Goal: Task Accomplishment & Management: Manage account settings

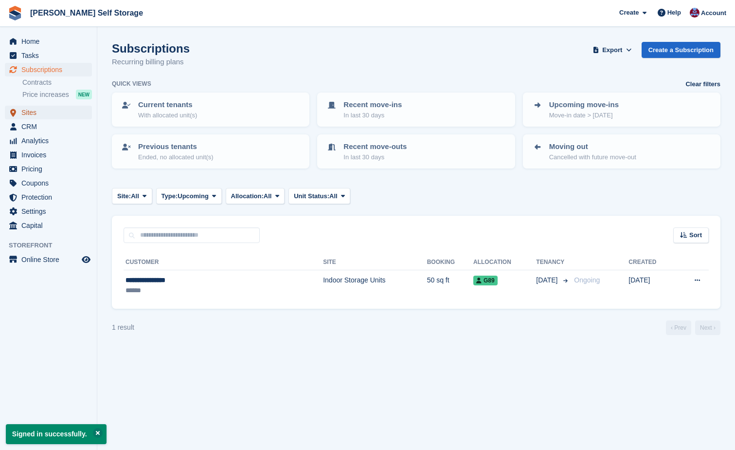
click at [30, 111] on span "Sites" at bounding box center [50, 113] width 58 height 14
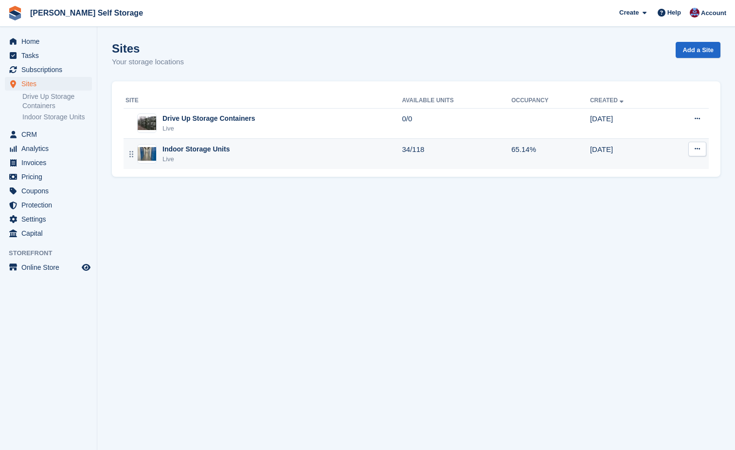
click at [201, 152] on div "Indoor Storage Units" at bounding box center [196, 149] width 67 height 10
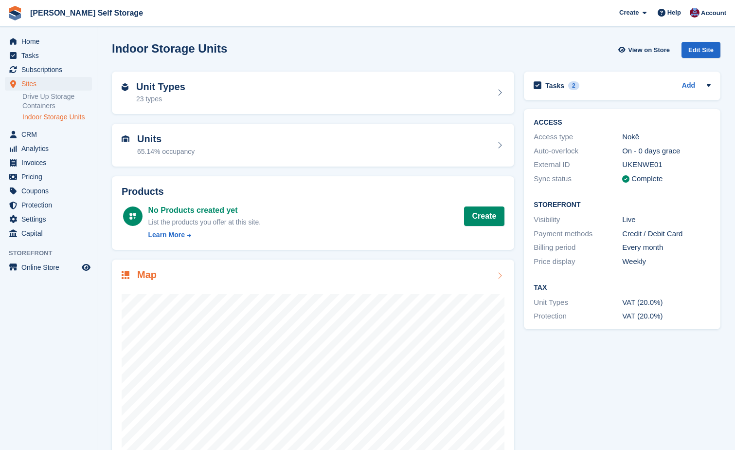
click at [446, 283] on div at bounding box center [313, 379] width 383 height 195
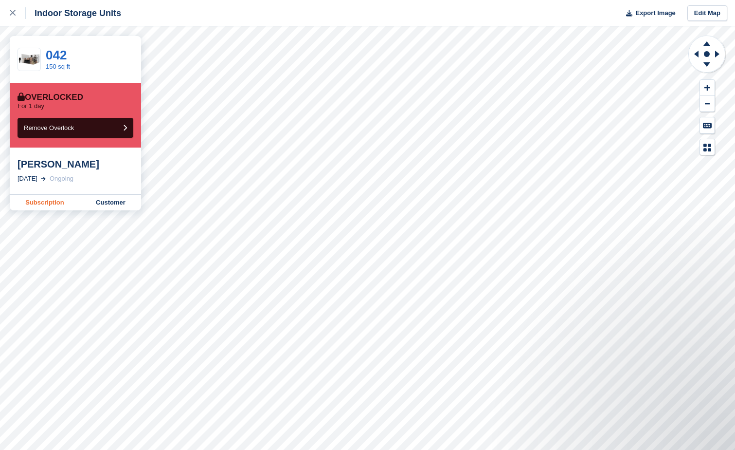
click at [42, 206] on link "Subscription" at bounding box center [45, 203] width 71 height 16
click at [57, 198] on link "Subscription" at bounding box center [45, 203] width 71 height 16
click at [53, 203] on link "Subscription" at bounding box center [45, 203] width 71 height 16
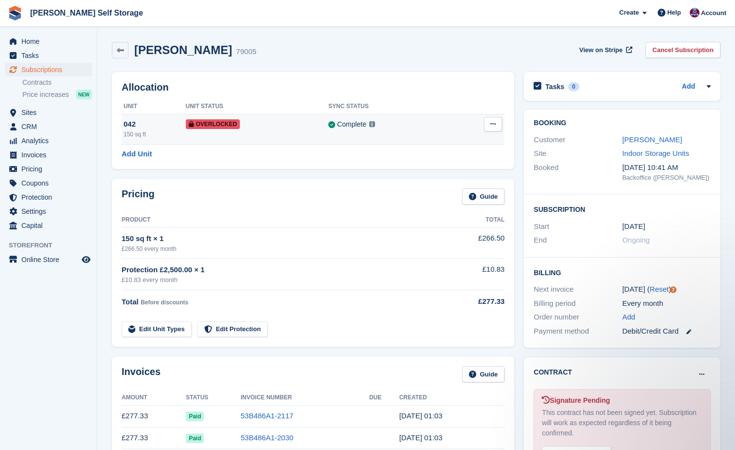
click at [491, 124] on icon at bounding box center [493, 124] width 5 height 6
click at [452, 143] on p "Remove Overlock" at bounding box center [455, 143] width 85 height 13
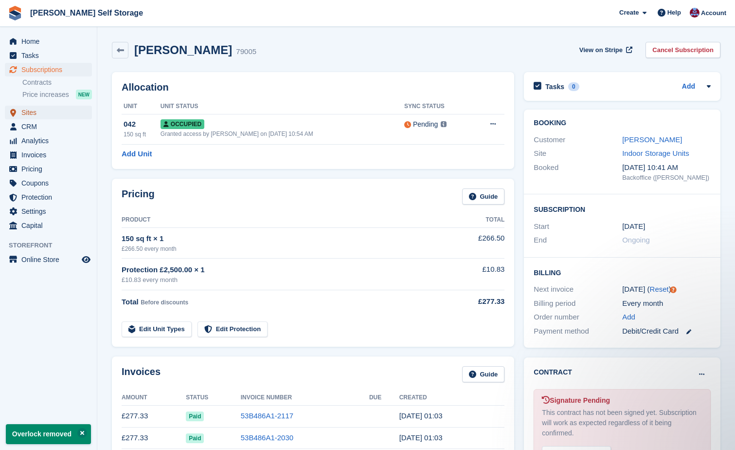
click at [29, 111] on span "Sites" at bounding box center [50, 113] width 58 height 14
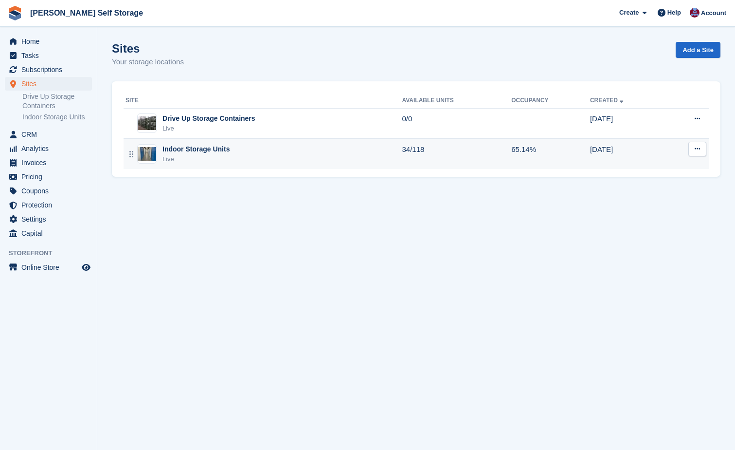
click at [188, 147] on div "Indoor Storage Units" at bounding box center [196, 149] width 67 height 10
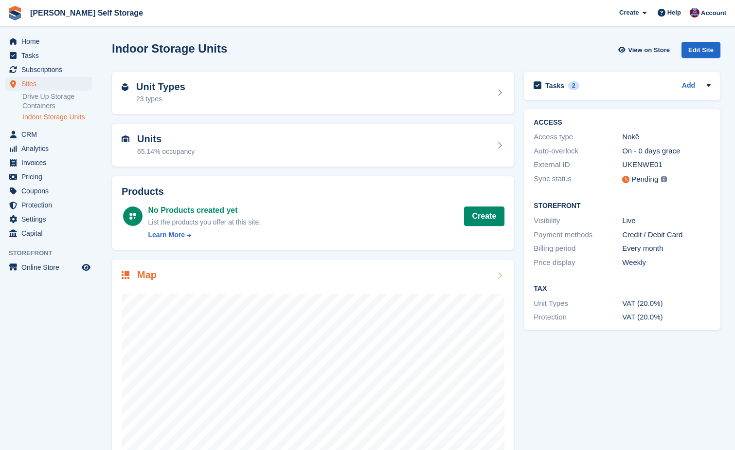
click at [401, 268] on div "Map" at bounding box center [313, 372] width 402 height 227
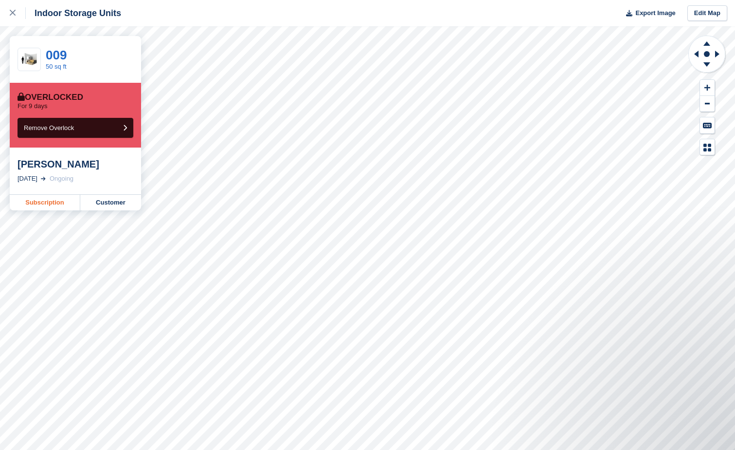
click at [36, 201] on link "Subscription" at bounding box center [45, 203] width 71 height 16
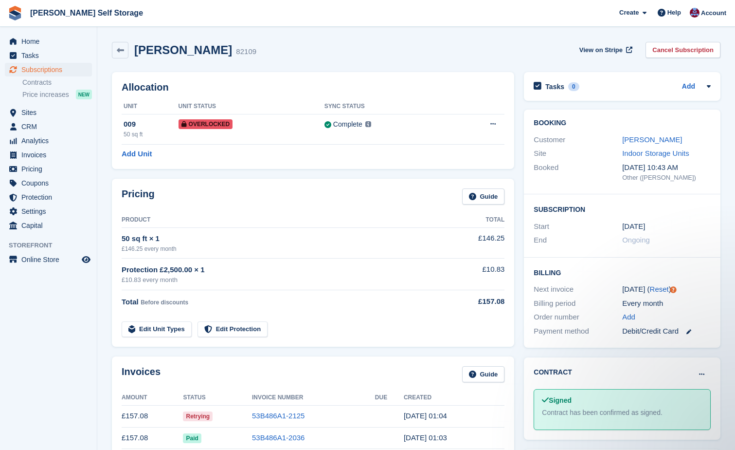
click at [193, 417] on span "Retrying" at bounding box center [198, 416] width 30 height 10
click at [287, 414] on link "53B486A1-2125" at bounding box center [278, 415] width 53 height 8
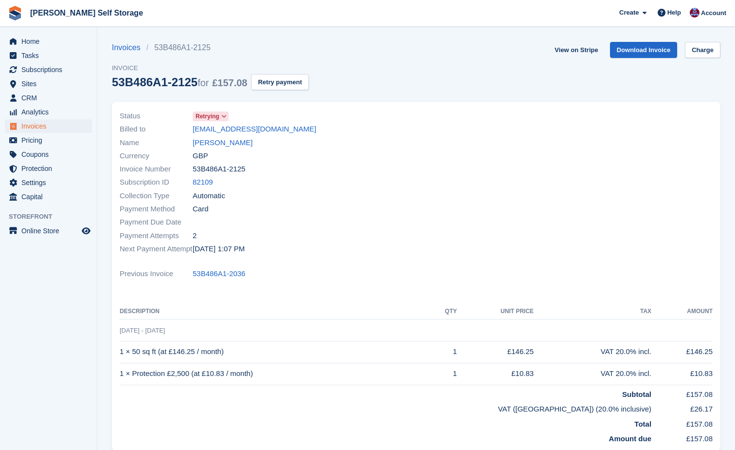
click at [225, 112] on span at bounding box center [224, 116] width 8 height 8
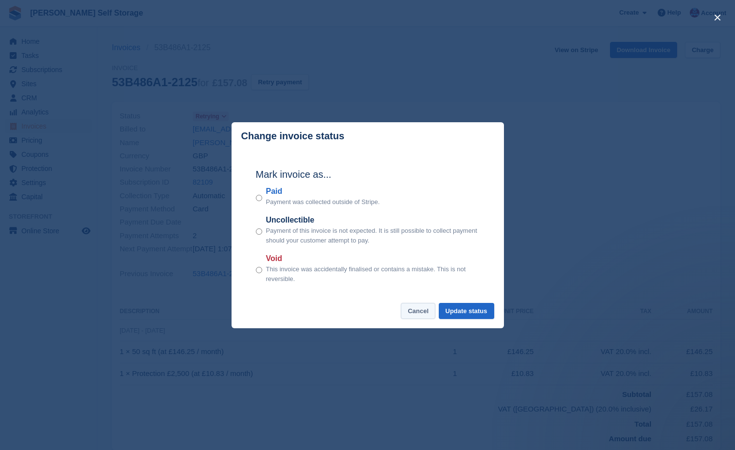
click at [426, 313] on button "Cancel" at bounding box center [418, 311] width 35 height 16
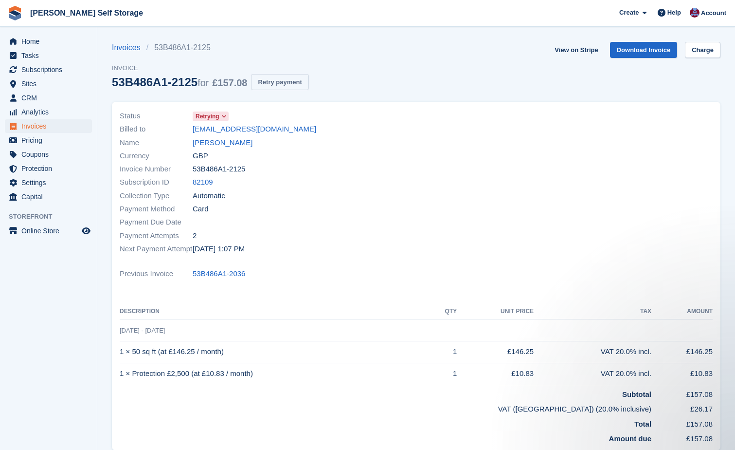
click at [268, 85] on button "Retry payment" at bounding box center [279, 82] width 57 height 16
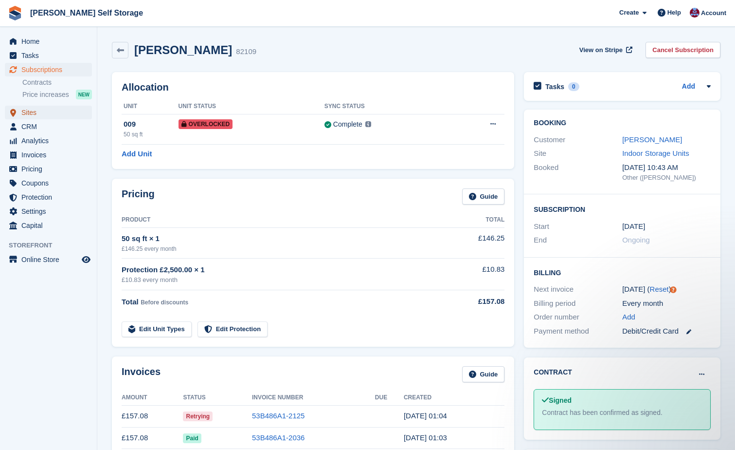
click at [36, 115] on span "Sites" at bounding box center [50, 113] width 58 height 14
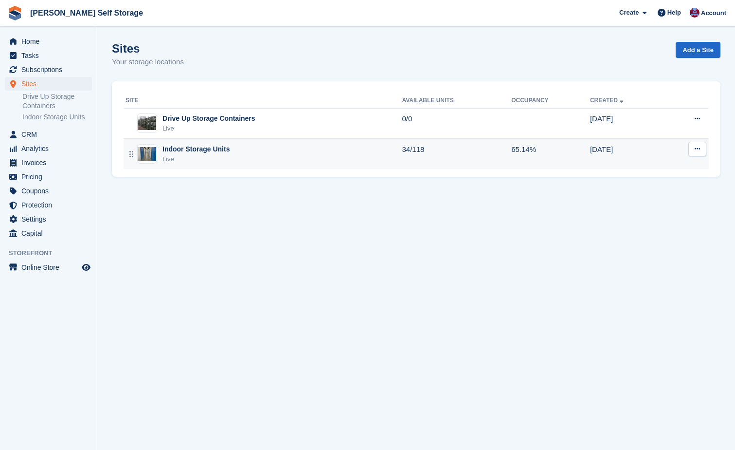
click at [213, 147] on div "Indoor Storage Units" at bounding box center [196, 149] width 67 height 10
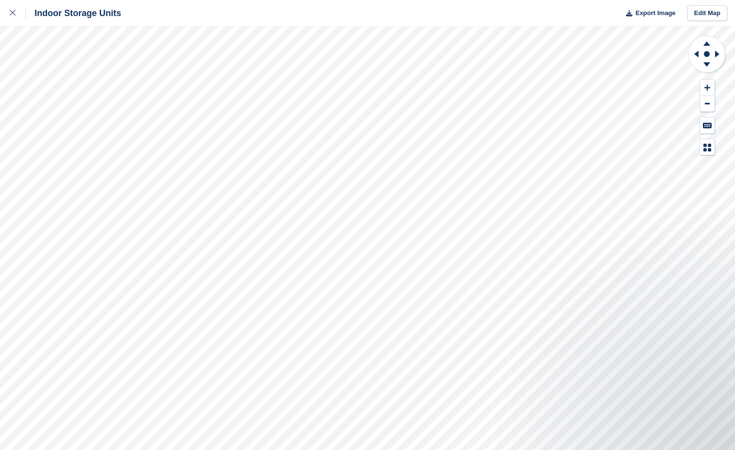
click at [131, 120] on div "Indoor Storage Units Export Image Edit Map" at bounding box center [367, 225] width 735 height 450
click at [100, 138] on div "Indoor Storage Units Export Image Edit Map" at bounding box center [367, 225] width 735 height 450
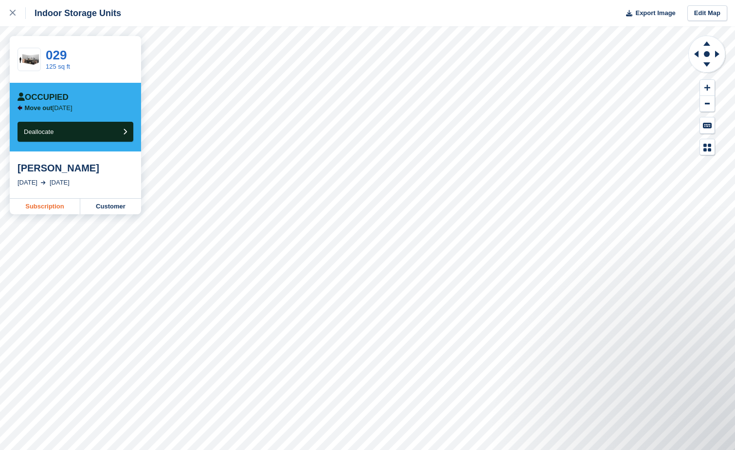
click at [35, 204] on link "Subscription" at bounding box center [45, 207] width 71 height 16
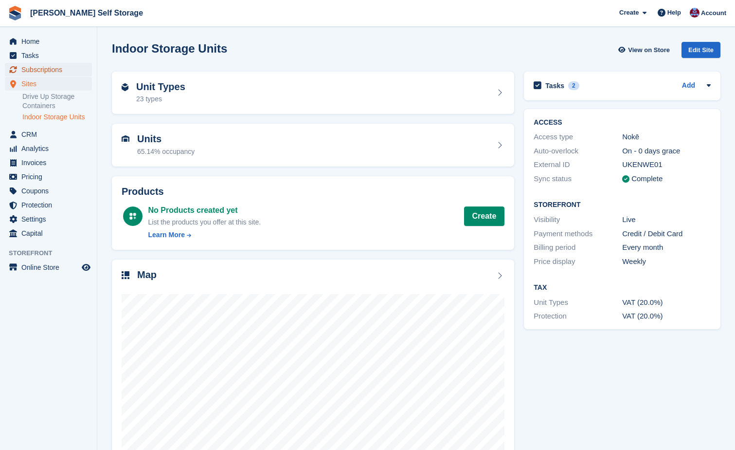
click at [58, 69] on span "Subscriptions" at bounding box center [50, 70] width 58 height 14
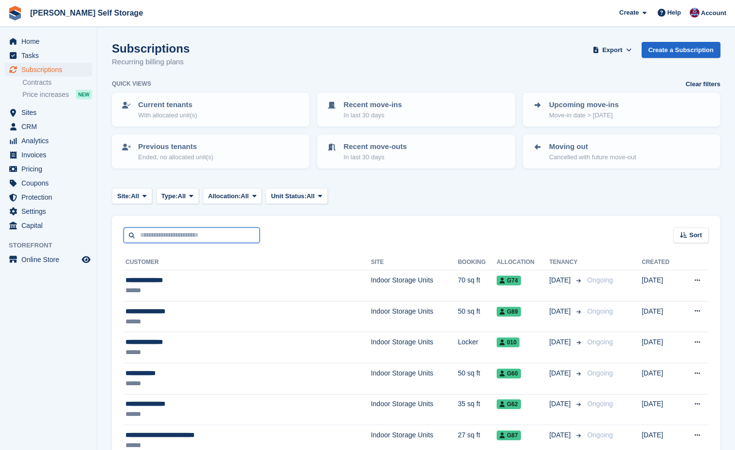
click at [149, 233] on input "text" at bounding box center [192, 235] width 136 height 16
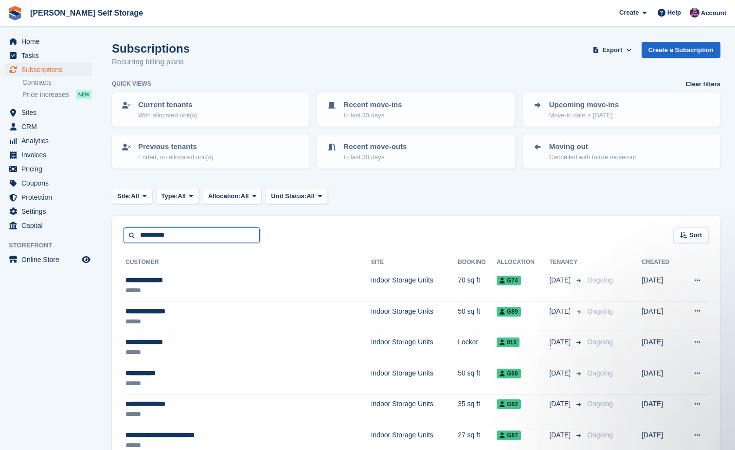
type input "**********"
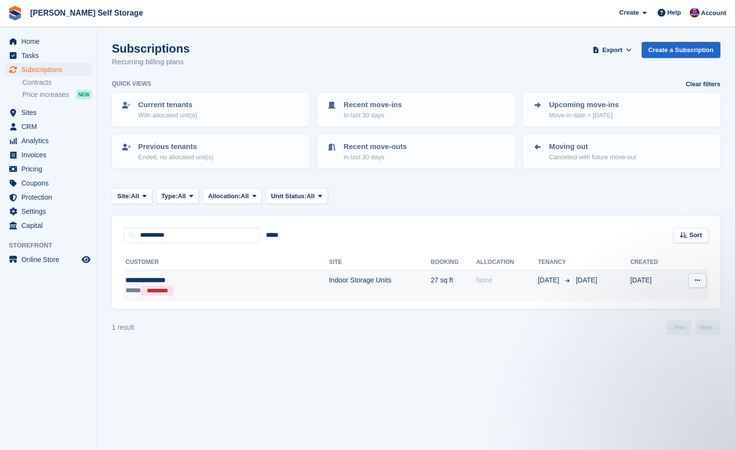
click at [329, 279] on td "Indoor Storage Units" at bounding box center [380, 285] width 102 height 31
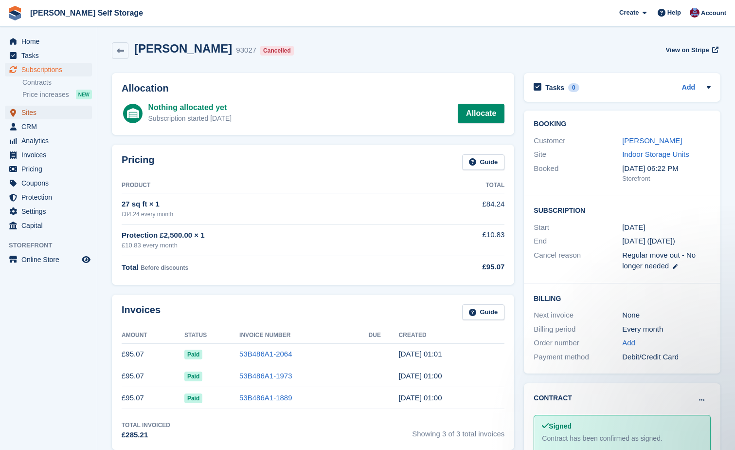
click at [25, 110] on span "Sites" at bounding box center [50, 113] width 58 height 14
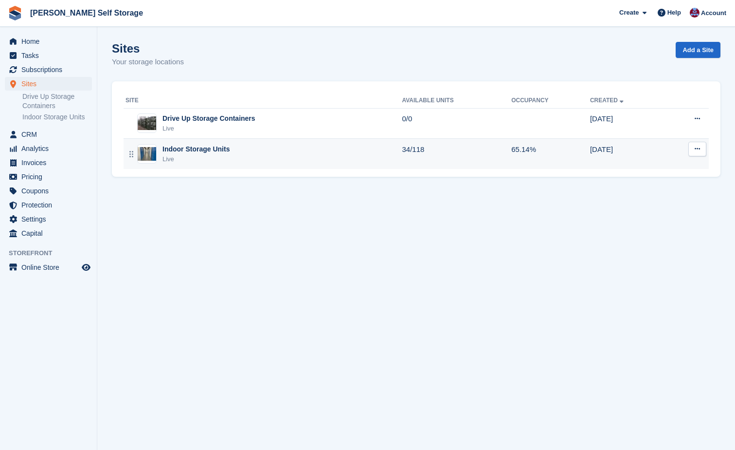
click at [185, 152] on div "Indoor Storage Units" at bounding box center [196, 149] width 67 height 10
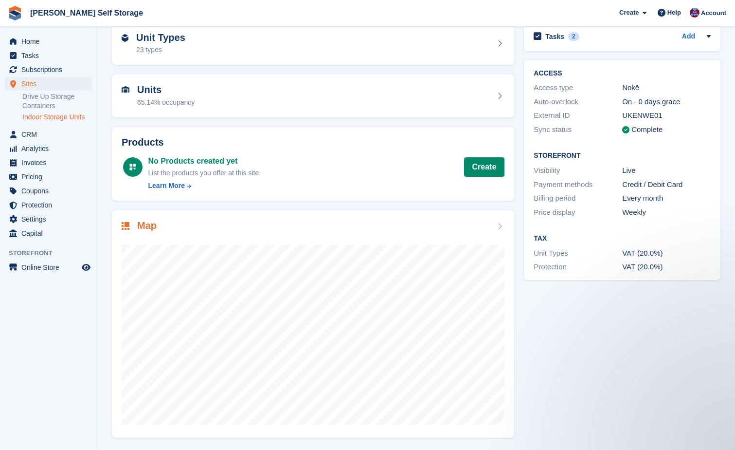
click at [480, 241] on div at bounding box center [313, 330] width 383 height 195
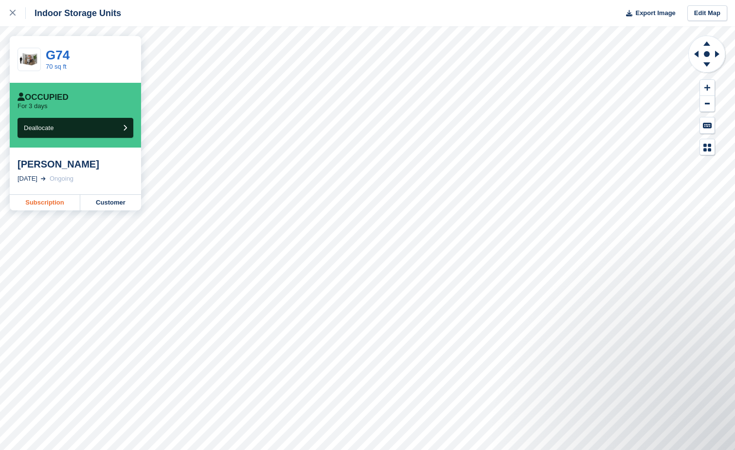
click at [38, 202] on link "Subscription" at bounding box center [45, 203] width 71 height 16
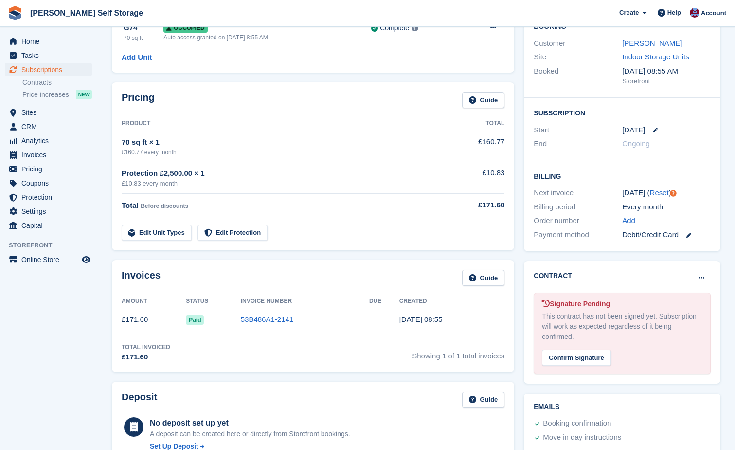
scroll to position [97, 0]
click at [556, 354] on div "Confirm Signature" at bounding box center [576, 356] width 69 height 16
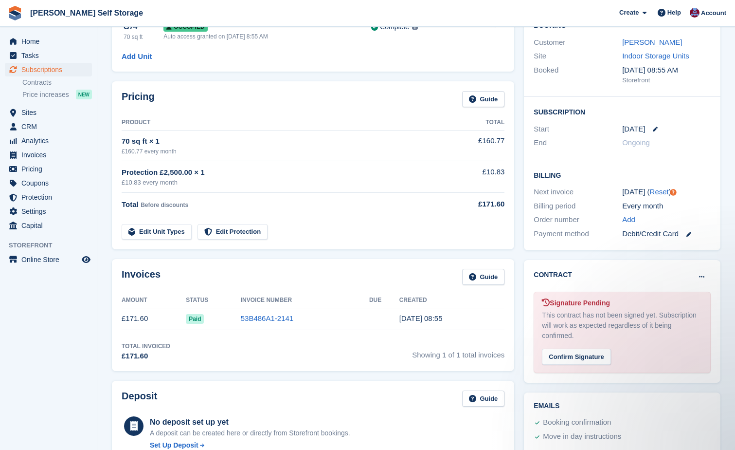
scroll to position [0, 0]
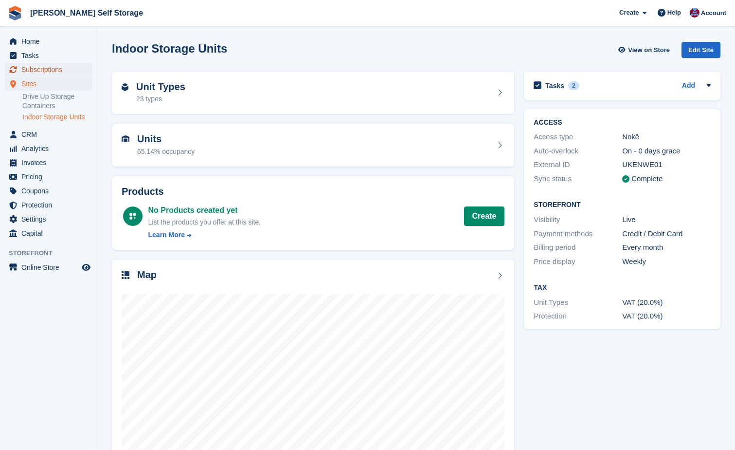
click at [32, 70] on span "Subscriptions" at bounding box center [50, 70] width 58 height 14
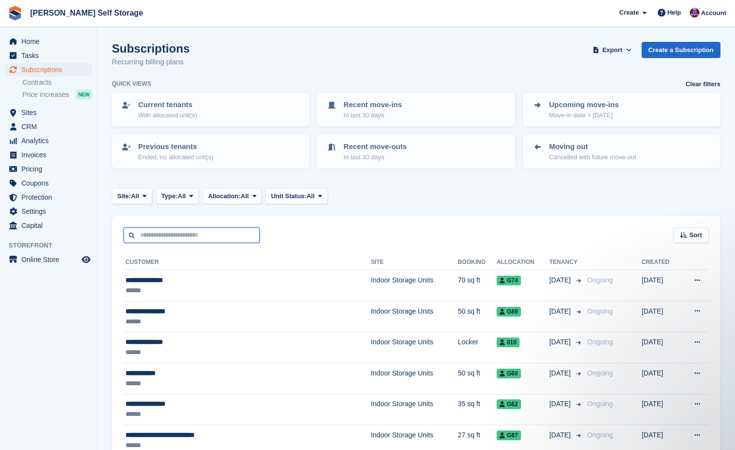
click at [146, 236] on input "text" at bounding box center [192, 235] width 136 height 16
type input "*****"
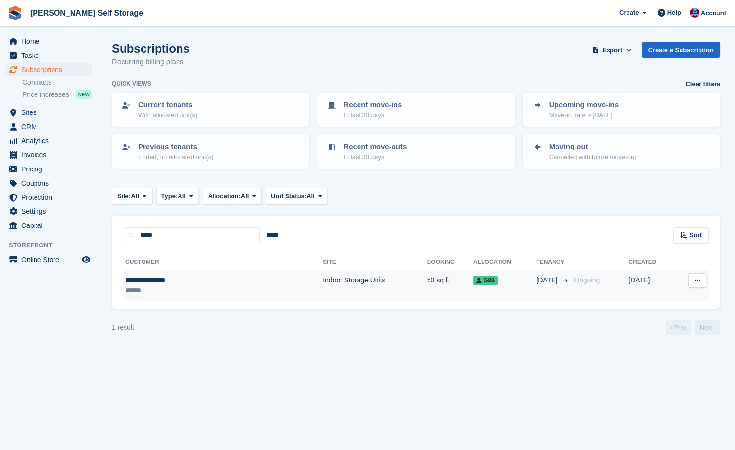
click at [143, 285] on div "******" at bounding box center [185, 290] width 118 height 10
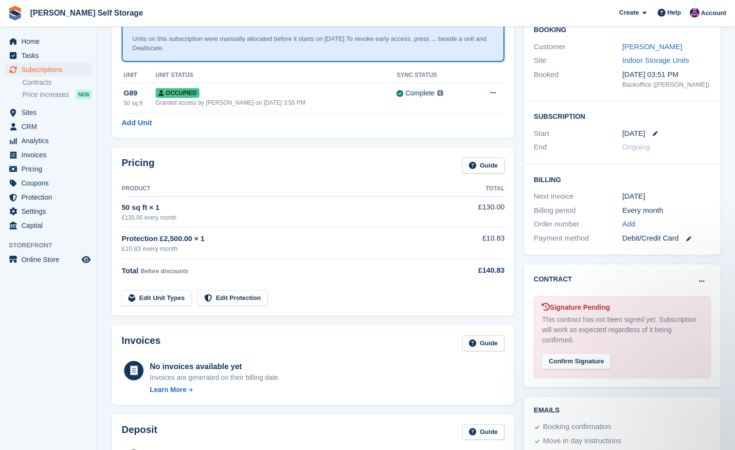
scroll to position [97, 0]
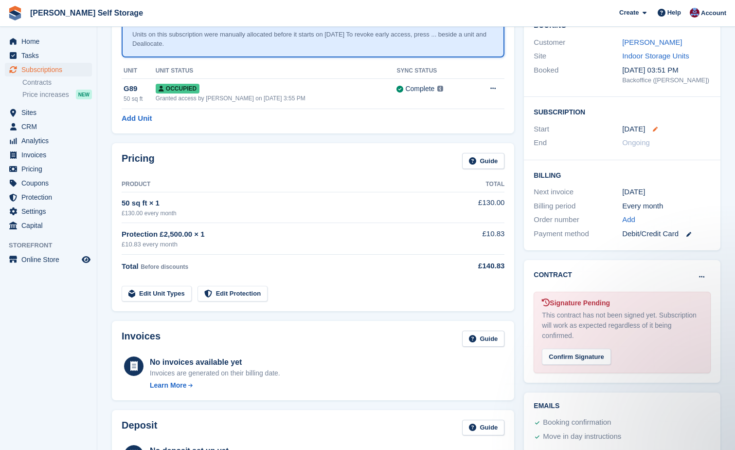
click at [653, 129] on icon at bounding box center [655, 129] width 5 height 5
select select "*"
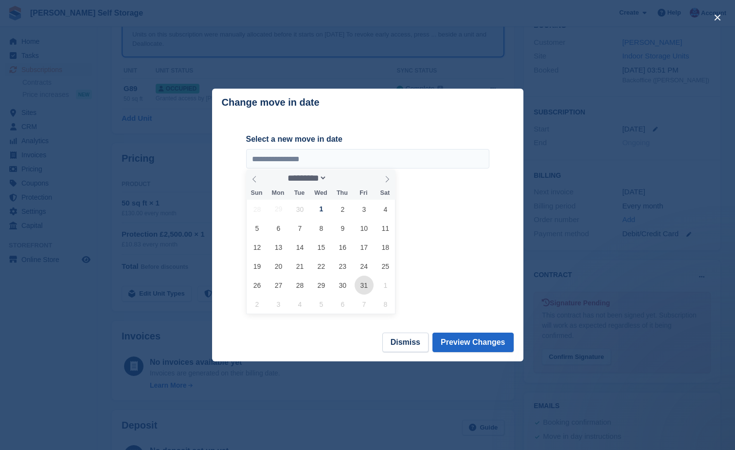
click at [364, 285] on span "31" at bounding box center [364, 284] width 19 height 19
type input "**********"
click at [469, 343] on button "Preview Changes" at bounding box center [473, 341] width 81 height 19
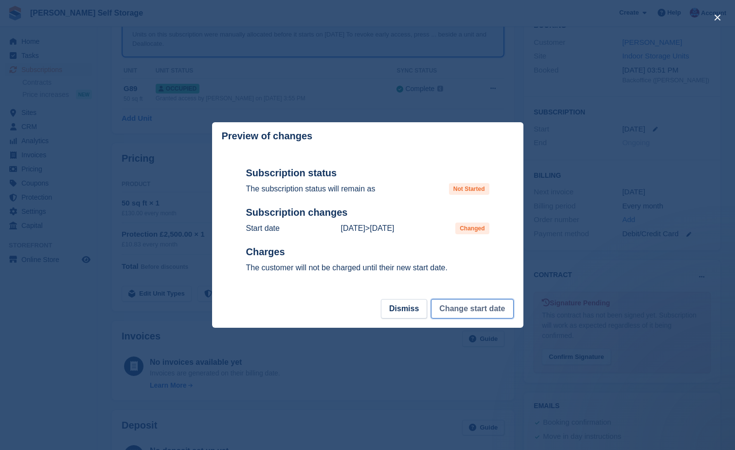
click at [463, 311] on button "Change start date" at bounding box center [472, 308] width 82 height 19
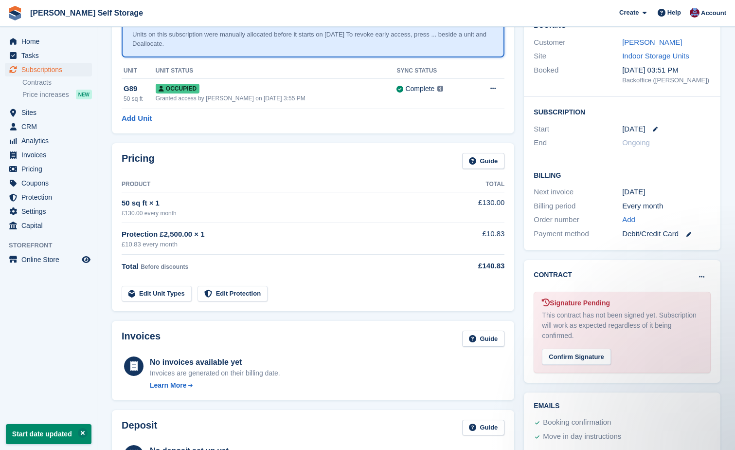
scroll to position [0, 0]
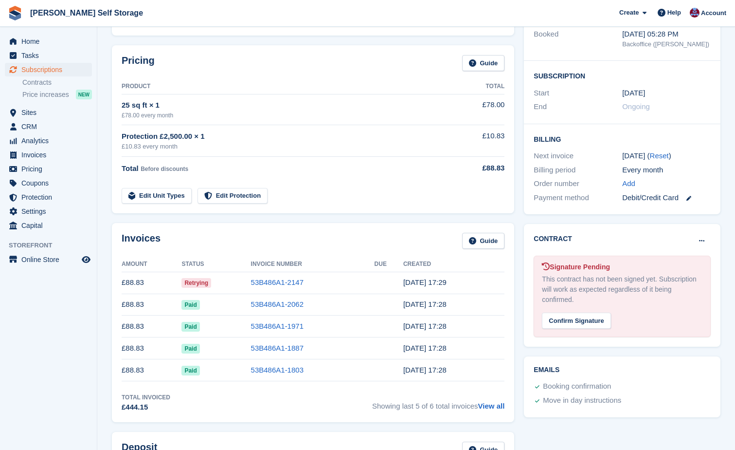
scroll to position [146, 0]
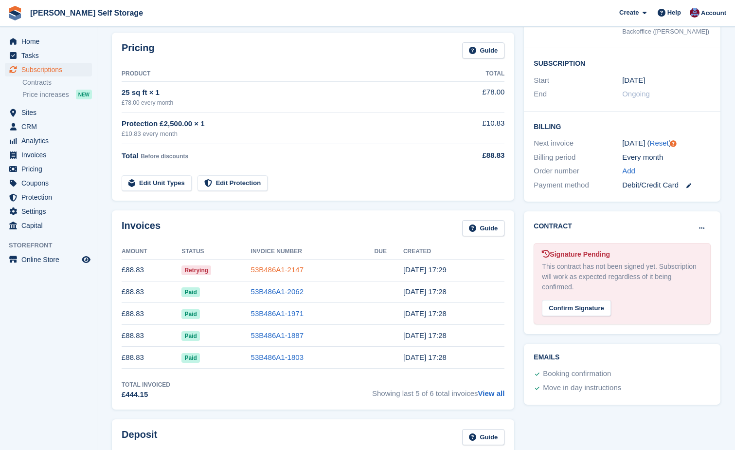
click at [258, 268] on link "53B486A1-2147" at bounding box center [277, 269] width 53 height 8
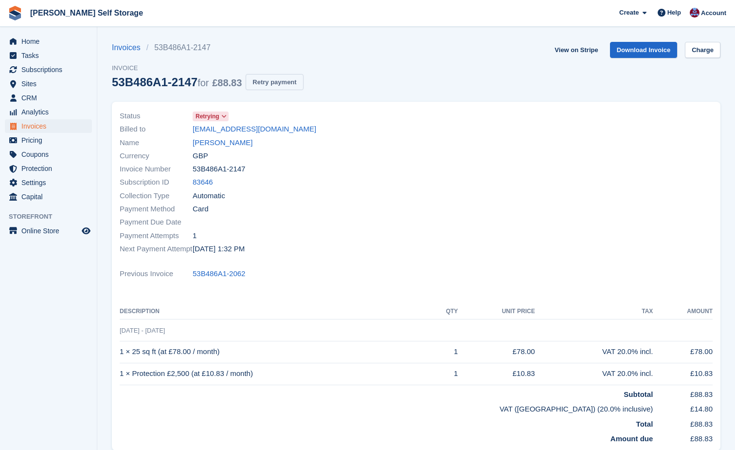
click at [265, 81] on button "Retry payment" at bounding box center [274, 82] width 57 height 16
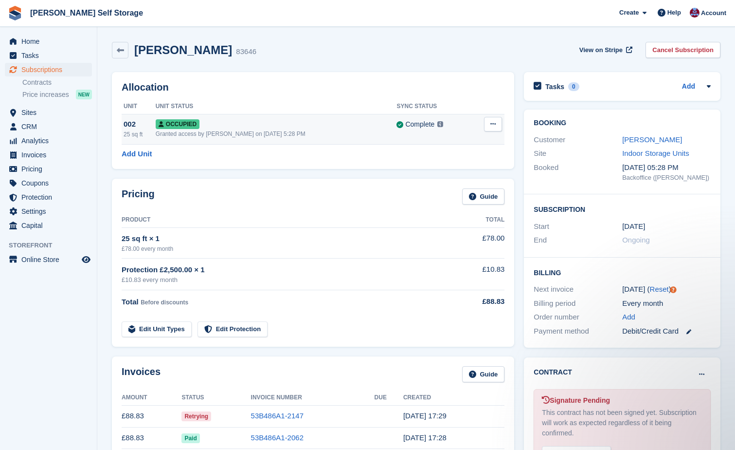
click at [489, 123] on button at bounding box center [493, 124] width 18 height 15
click at [426, 143] on p "Overlock" at bounding box center [455, 143] width 85 height 13
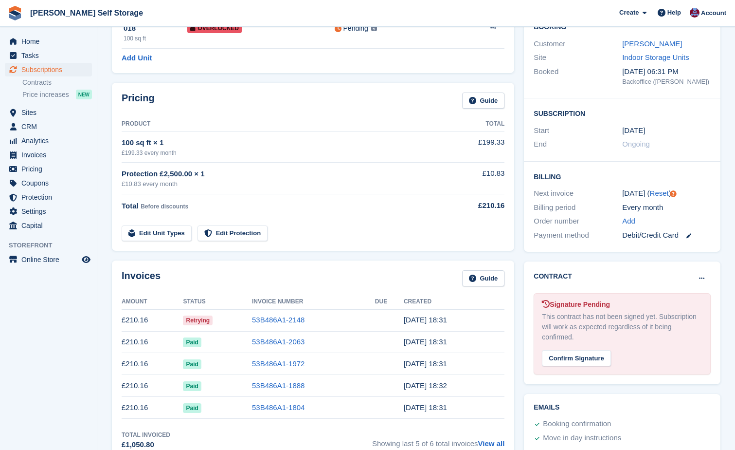
scroll to position [97, 0]
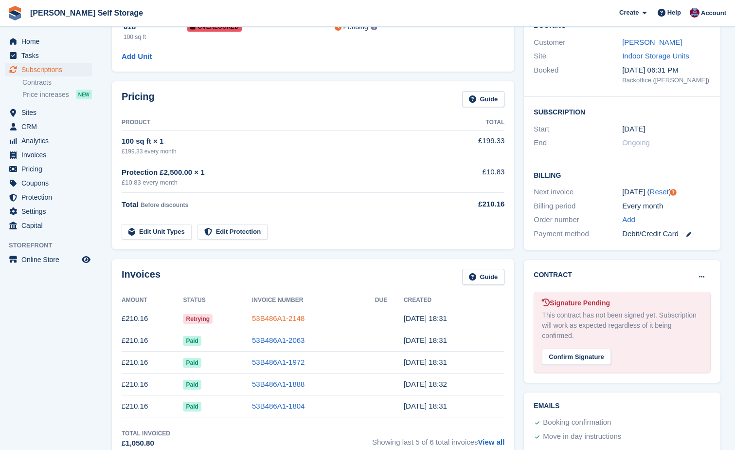
click at [264, 318] on link "53B486A1-2148" at bounding box center [278, 318] width 53 height 8
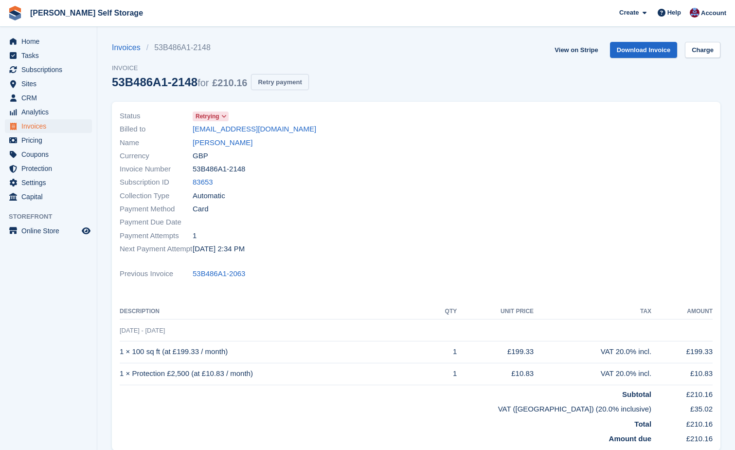
click at [290, 83] on button "Retry payment" at bounding box center [279, 82] width 57 height 16
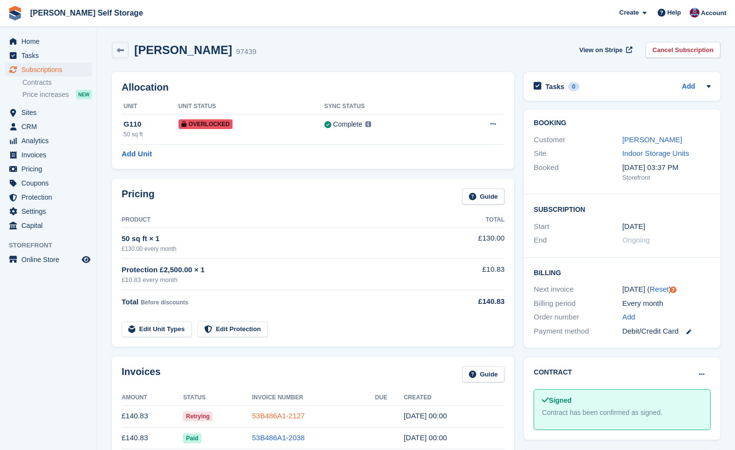
click at [266, 415] on link "53B486A1-2127" at bounding box center [278, 415] width 53 height 8
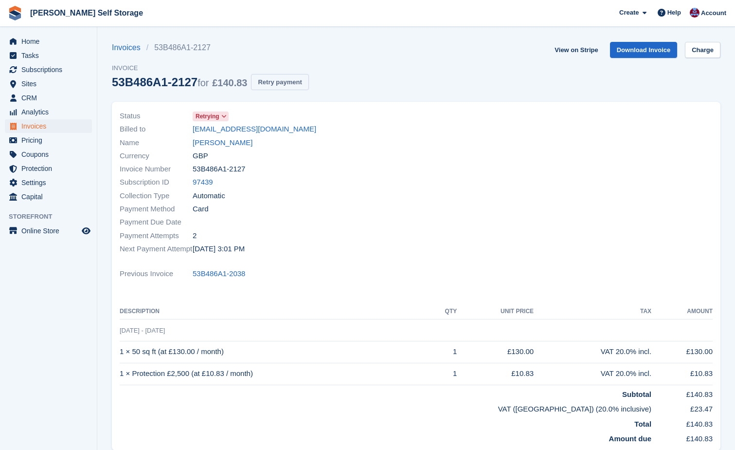
click at [268, 83] on button "Retry payment" at bounding box center [279, 82] width 57 height 16
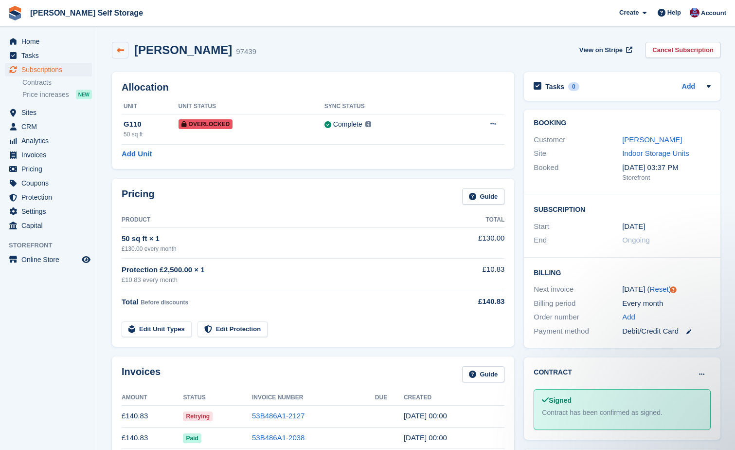
click at [119, 55] on link at bounding box center [120, 50] width 17 height 17
click at [640, 139] on link "[PERSON_NAME]" at bounding box center [652, 139] width 60 height 8
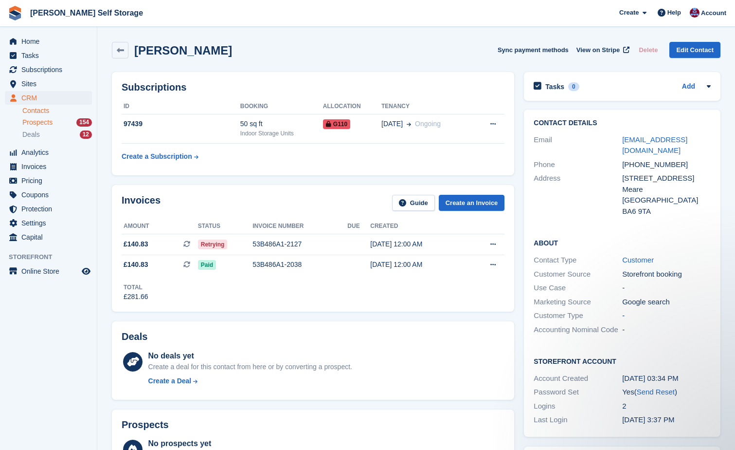
click at [85, 121] on div "154" at bounding box center [84, 122] width 16 height 8
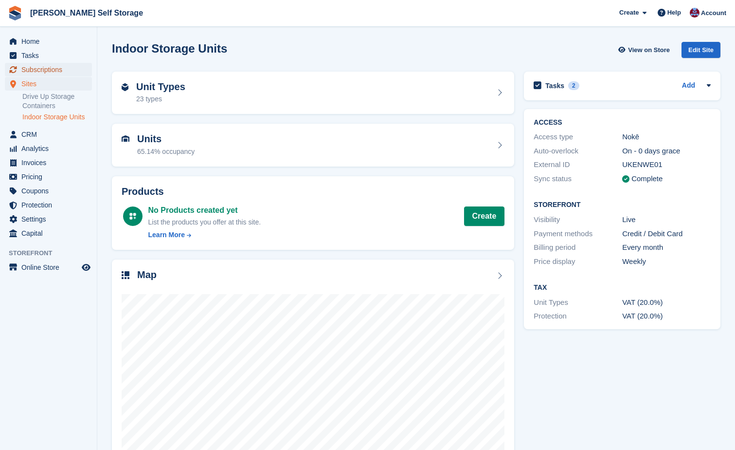
click at [25, 68] on span "Subscriptions" at bounding box center [50, 70] width 58 height 14
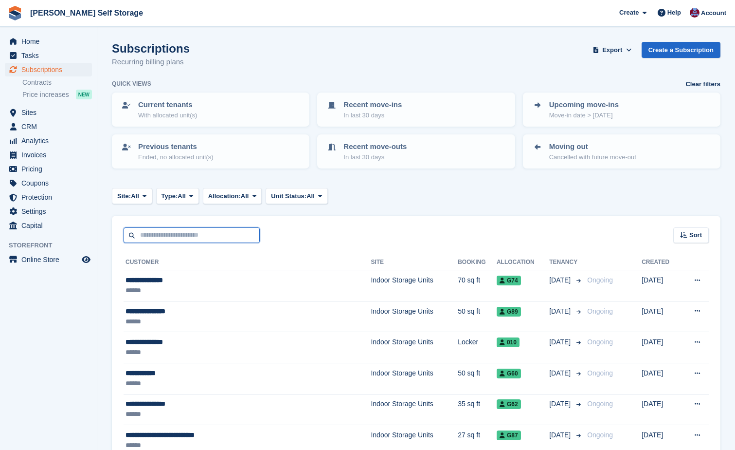
click at [137, 238] on input "text" at bounding box center [192, 235] width 136 height 16
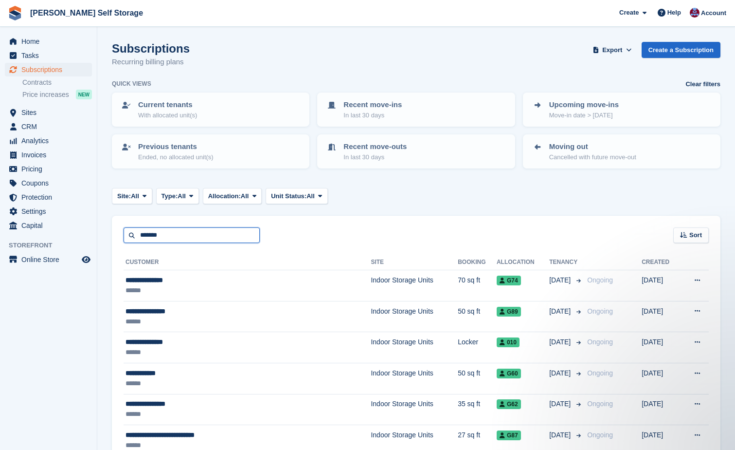
type input "*******"
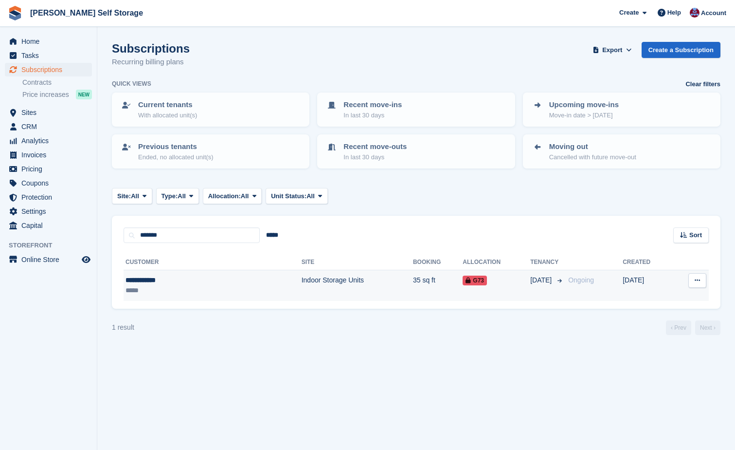
click at [302, 278] on td "Indoor Storage Units" at bounding box center [357, 285] width 111 height 31
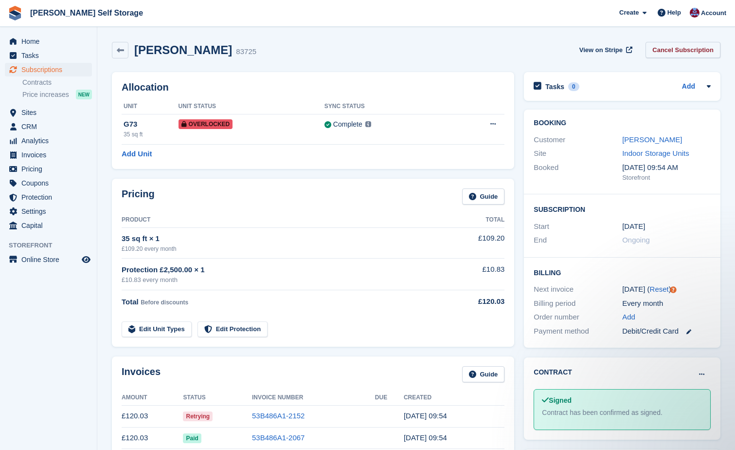
click at [668, 47] on link "Cancel Subscription" at bounding box center [683, 50] width 75 height 16
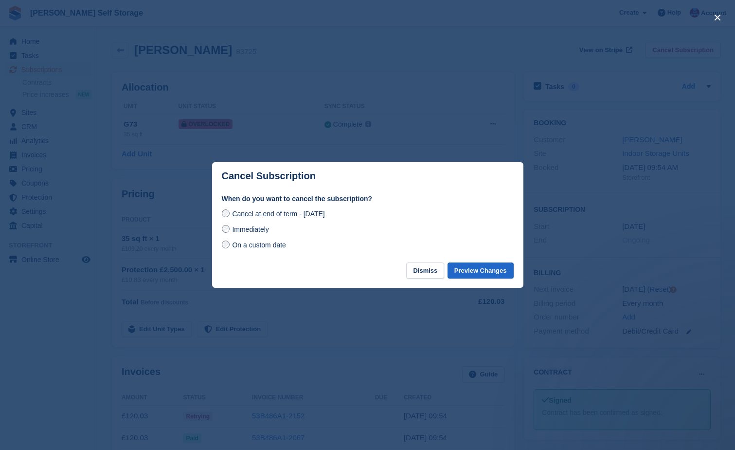
click at [222, 228] on label "Immediately" at bounding box center [245, 229] width 47 height 10
click at [475, 270] on button "Preview Changes" at bounding box center [481, 270] width 66 height 16
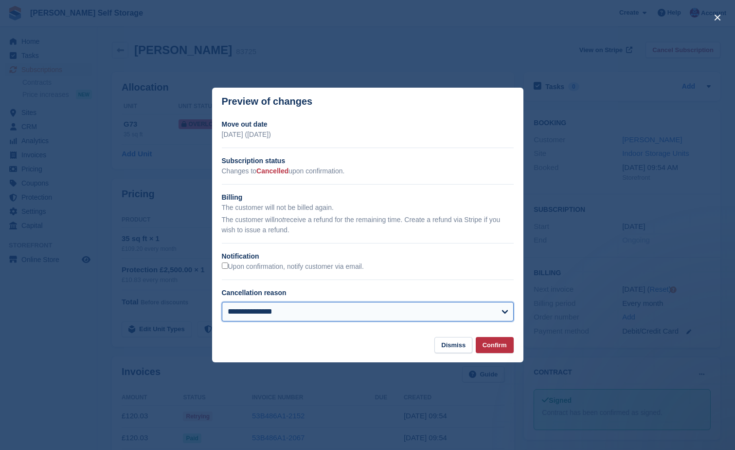
click at [504, 312] on select "**********" at bounding box center [368, 311] width 292 height 19
select select "**********"
click at [222, 303] on select "**********" at bounding box center [368, 311] width 292 height 19
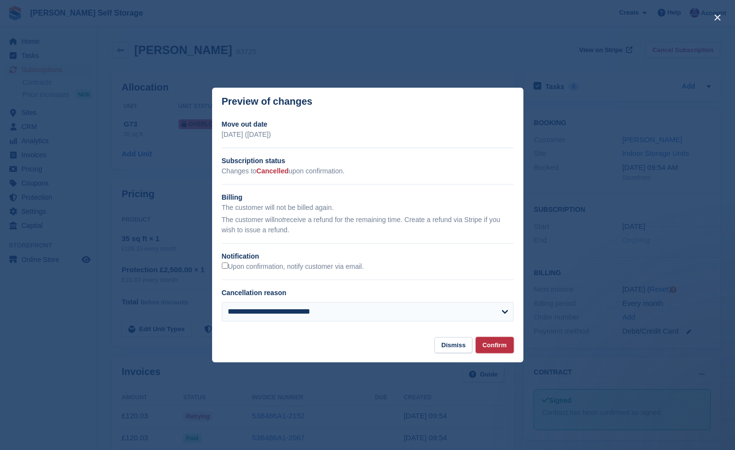
click at [498, 346] on button "Confirm" at bounding box center [495, 345] width 38 height 16
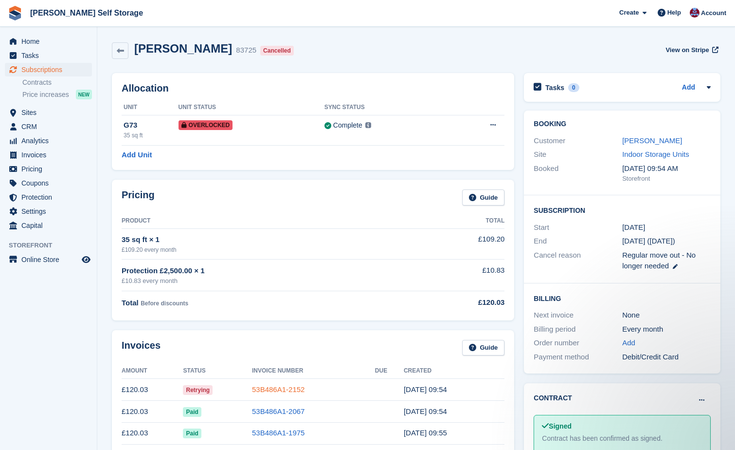
click at [274, 388] on link "53B486A1-2152" at bounding box center [278, 389] width 53 height 8
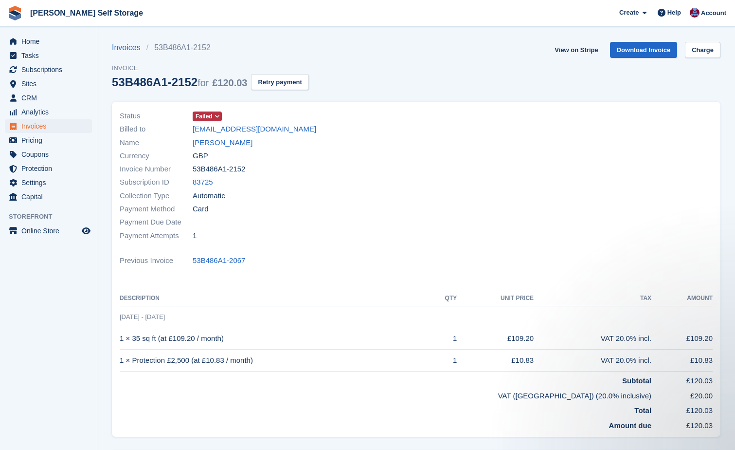
click at [217, 115] on icon at bounding box center [217, 116] width 5 height 6
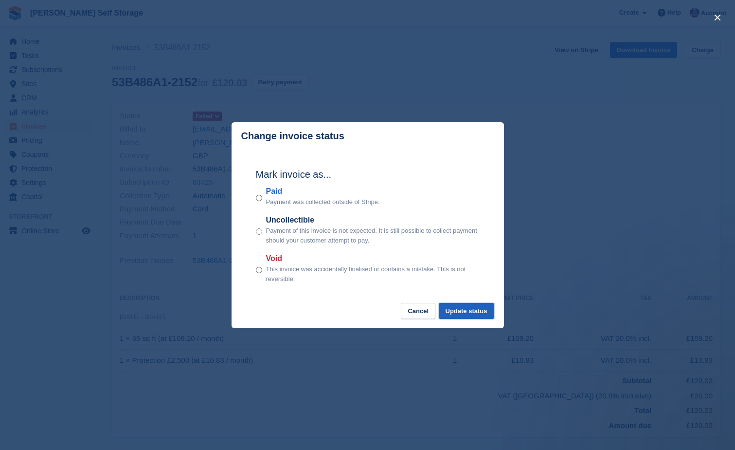
click at [463, 311] on button "Update status" at bounding box center [466, 311] width 55 height 16
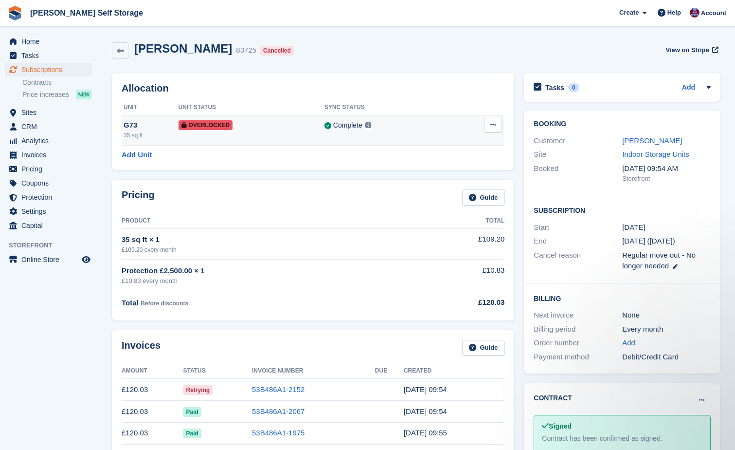
click at [496, 126] on button at bounding box center [493, 125] width 18 height 15
click at [334, 126] on div "Complete" at bounding box center [347, 125] width 29 height 10
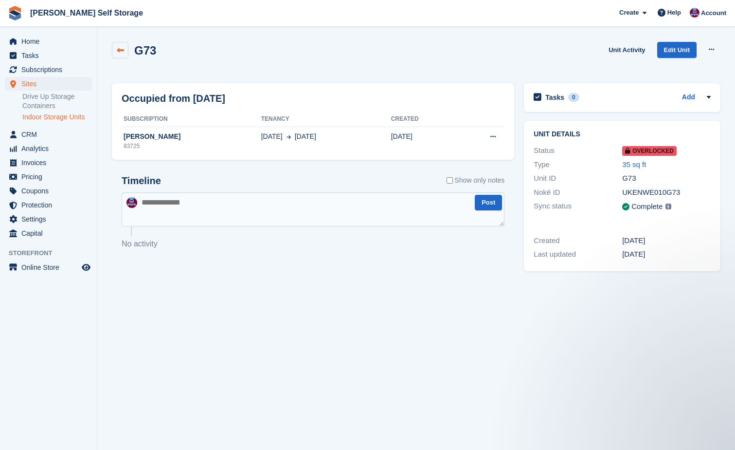
click at [118, 54] on icon at bounding box center [120, 50] width 7 height 7
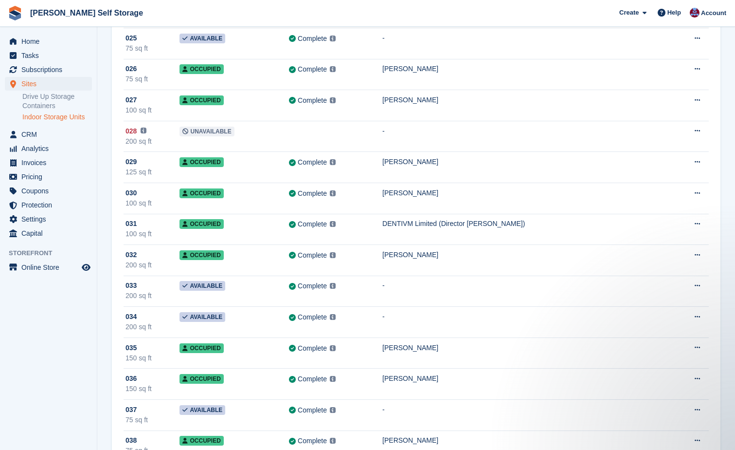
scroll to position [730, 0]
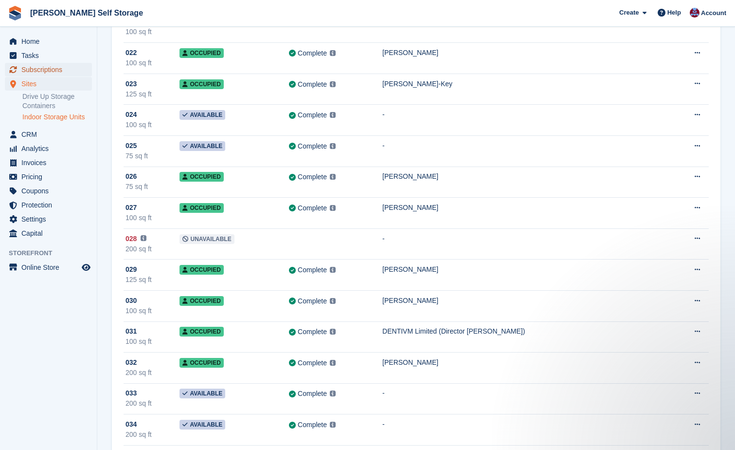
click at [24, 69] on span "Subscriptions" at bounding box center [50, 70] width 58 height 14
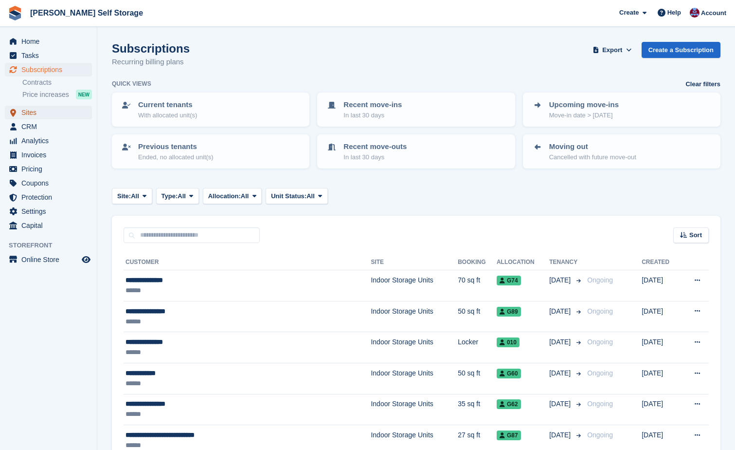
click at [28, 111] on span "Sites" at bounding box center [50, 113] width 58 height 14
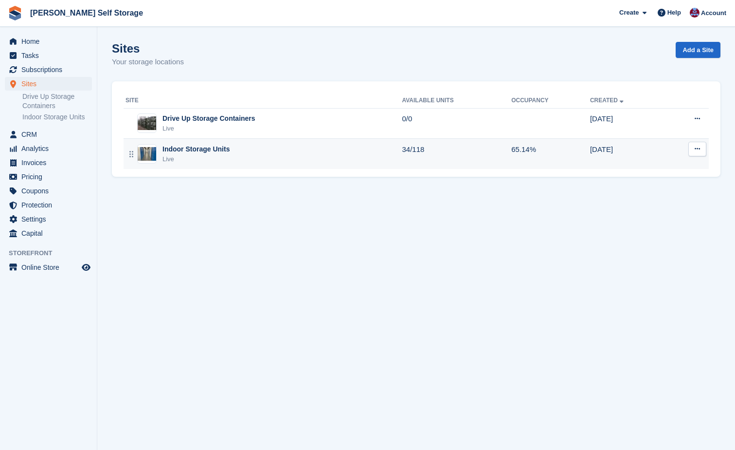
click at [167, 150] on div "Indoor Storage Units" at bounding box center [196, 149] width 67 height 10
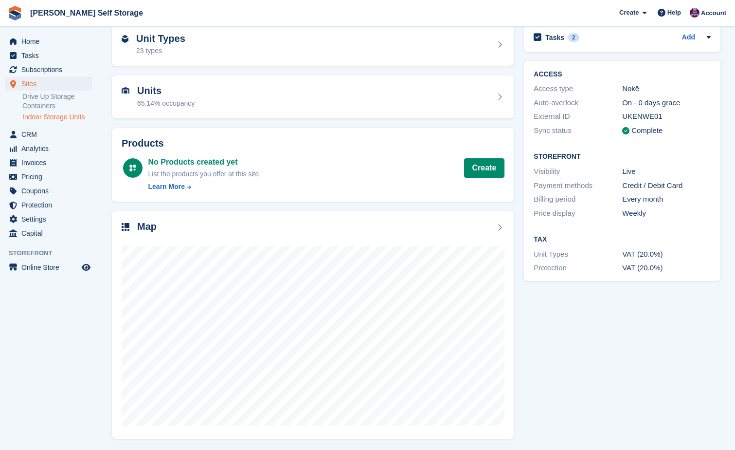
scroll to position [49, 0]
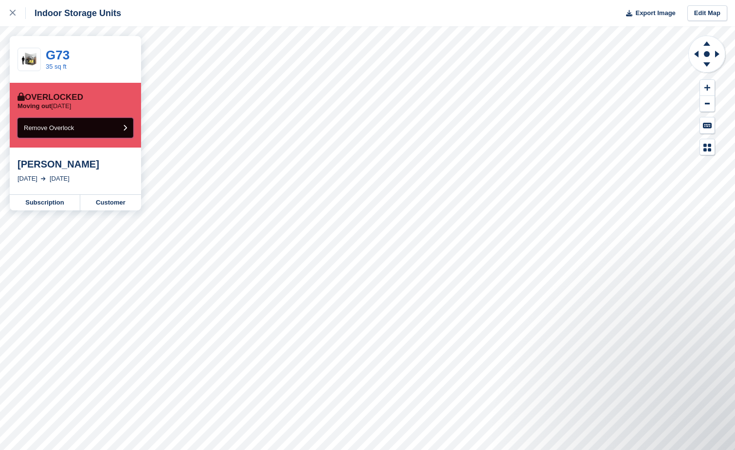
click at [120, 130] on button "Remove Overlock" at bounding box center [76, 128] width 116 height 20
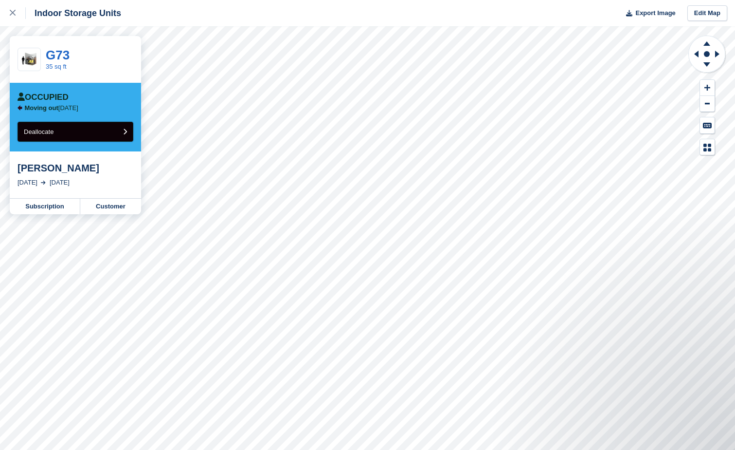
click at [37, 132] on span "Deallocate" at bounding box center [39, 131] width 30 height 7
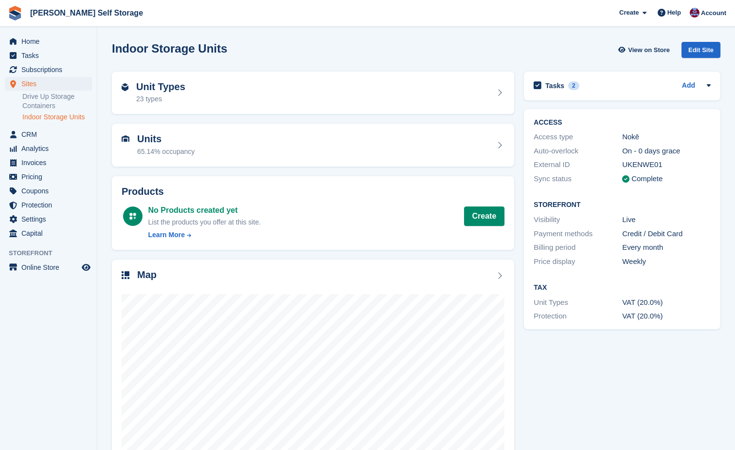
scroll to position [49, 0]
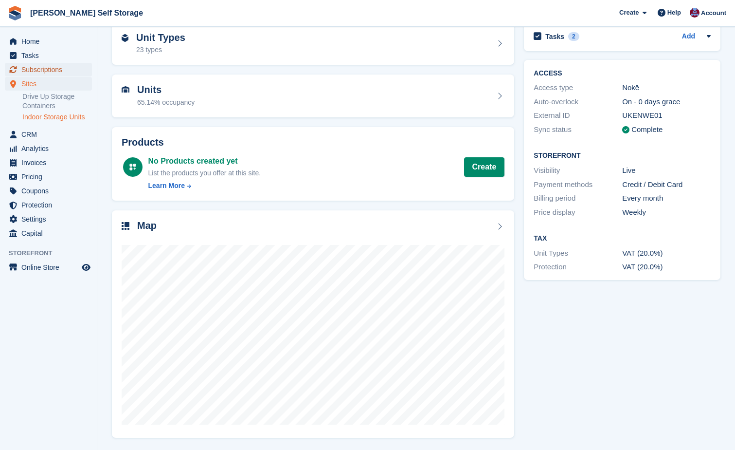
click at [36, 70] on span "Subscriptions" at bounding box center [50, 70] width 58 height 14
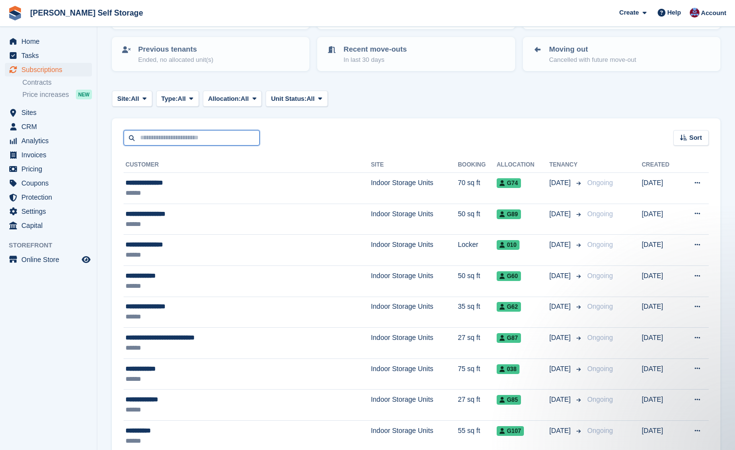
click at [156, 131] on input "text" at bounding box center [192, 138] width 136 height 16
type input "**********"
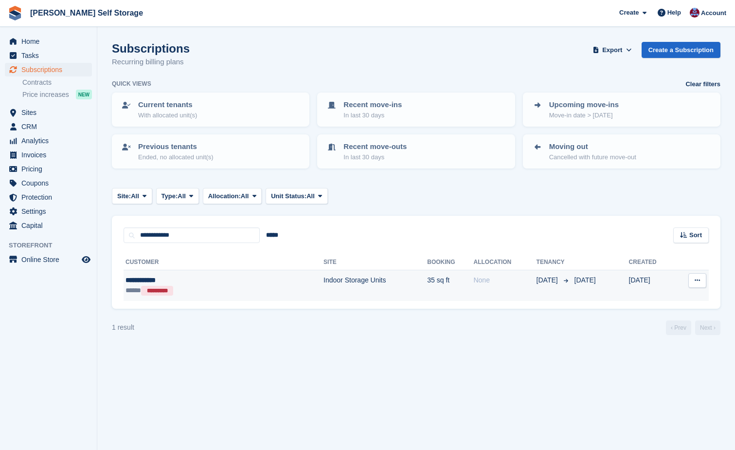
click at [152, 279] on div "**********" at bounding box center [185, 280] width 119 height 10
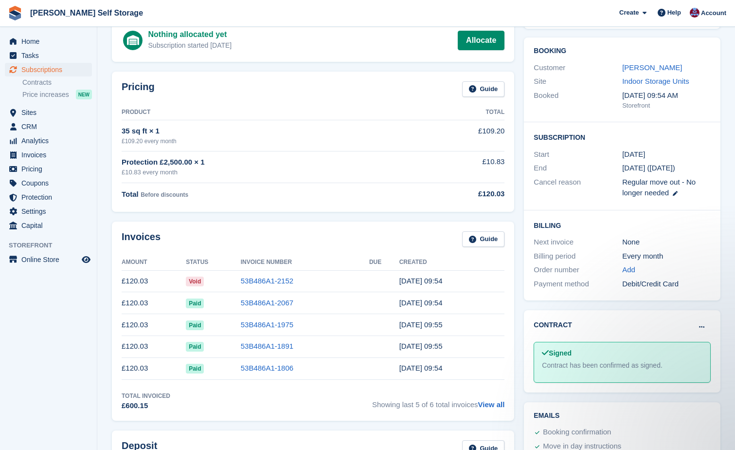
scroll to position [97, 0]
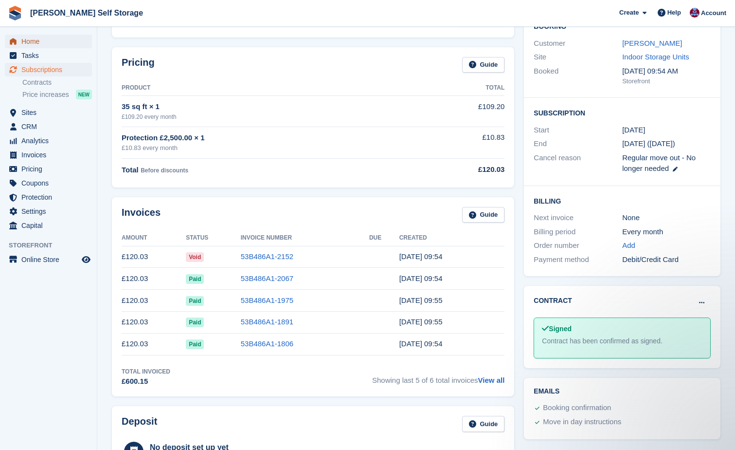
click at [35, 40] on span "Home" at bounding box center [50, 42] width 58 height 14
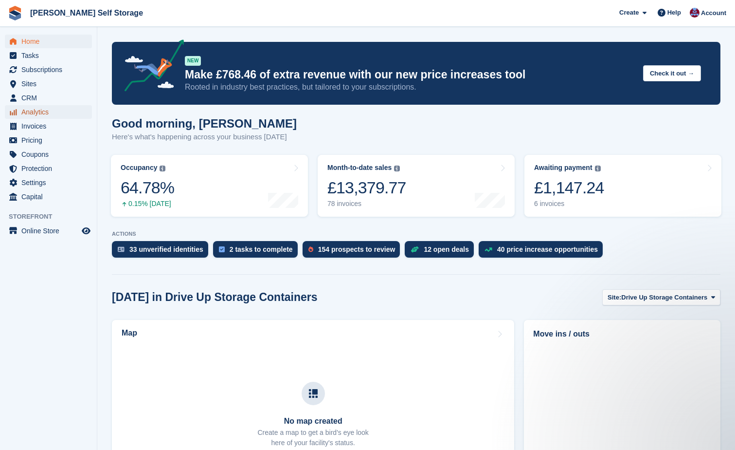
click at [34, 112] on span "Analytics" at bounding box center [50, 112] width 58 height 14
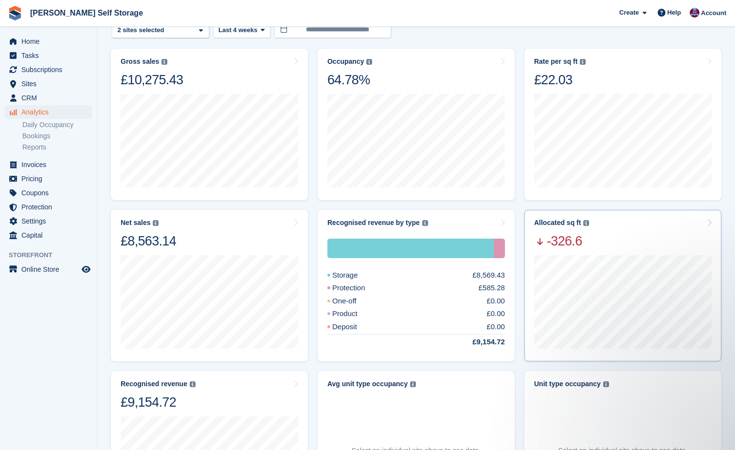
scroll to position [49, 0]
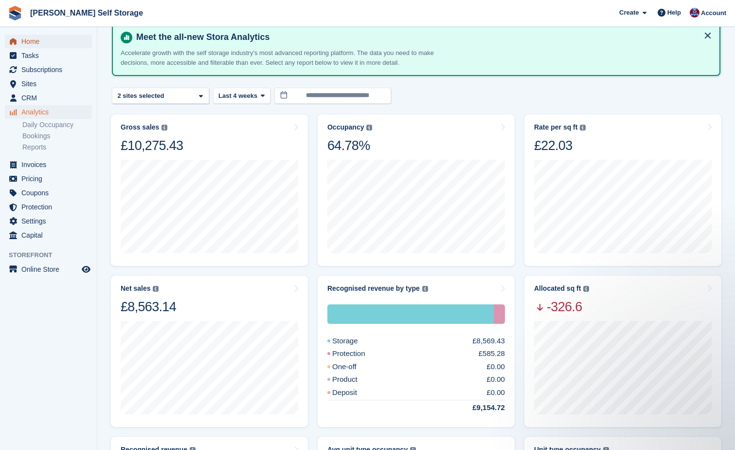
click at [40, 39] on span "Home" at bounding box center [50, 42] width 58 height 14
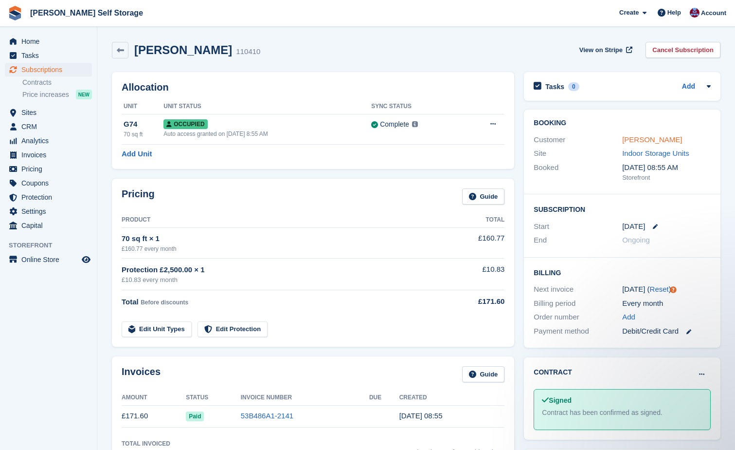
click at [632, 141] on link "Hannah Burbedge" at bounding box center [652, 139] width 60 height 8
